Goal: Check status: Check status

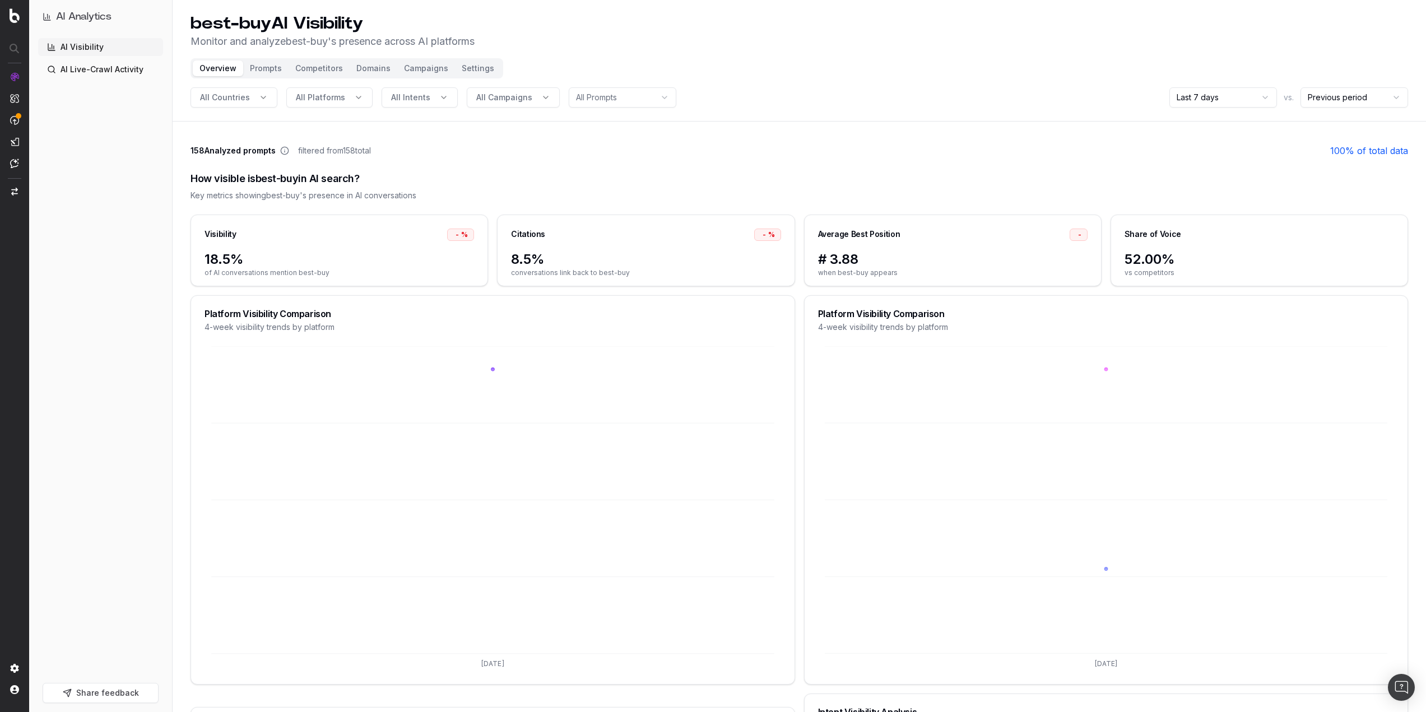
click at [257, 59] on div "Overview Prompts Competitors Domains Campaigns Settings" at bounding box center [346, 68] width 313 height 20
click at [264, 74] on button "Prompts" at bounding box center [265, 69] width 45 height 16
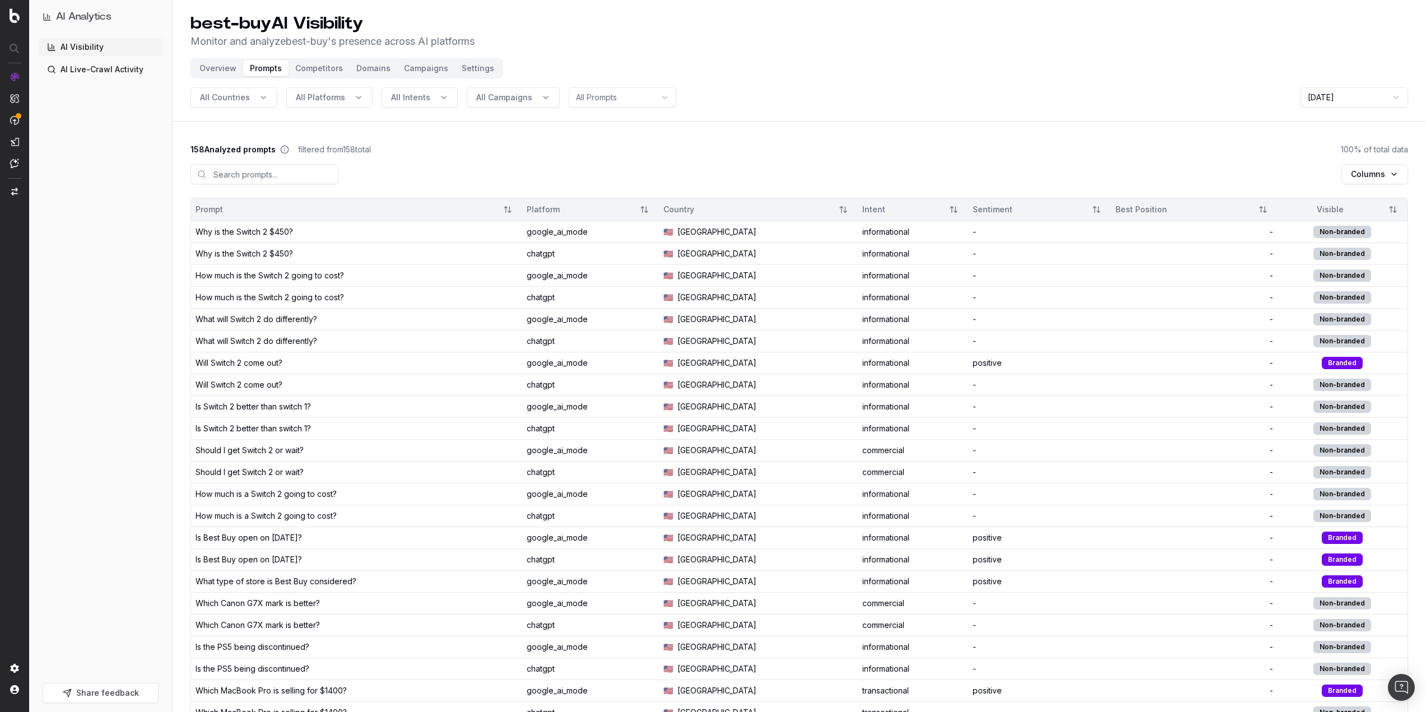
click at [322, 75] on button "Competitors" at bounding box center [319, 69] width 61 height 16
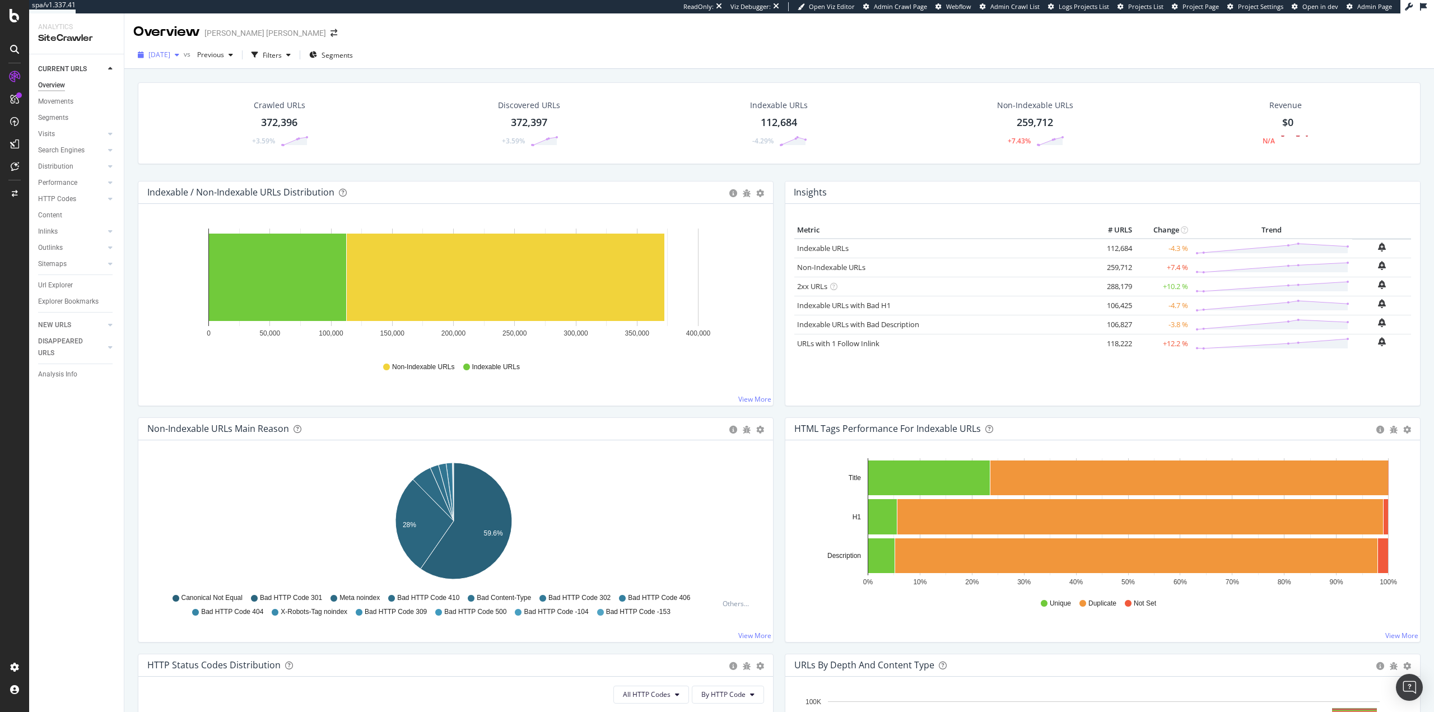
click at [170, 55] on span "[DATE]" at bounding box center [159, 55] width 22 height 10
click at [477, 45] on div "[DATE] vs Previous Filters Segments" at bounding box center [779, 54] width 1310 height 27
